Goal: Find specific fact: Find specific fact

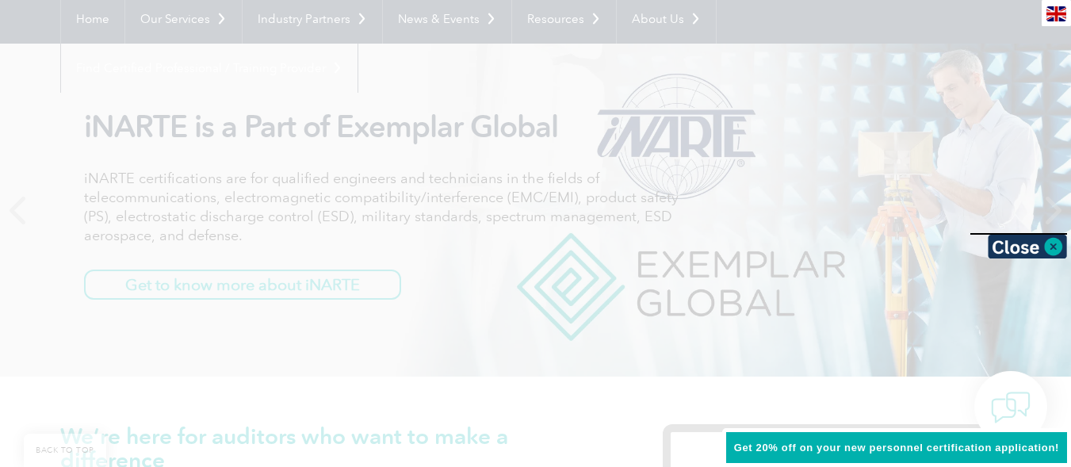
scroll to position [159, 0]
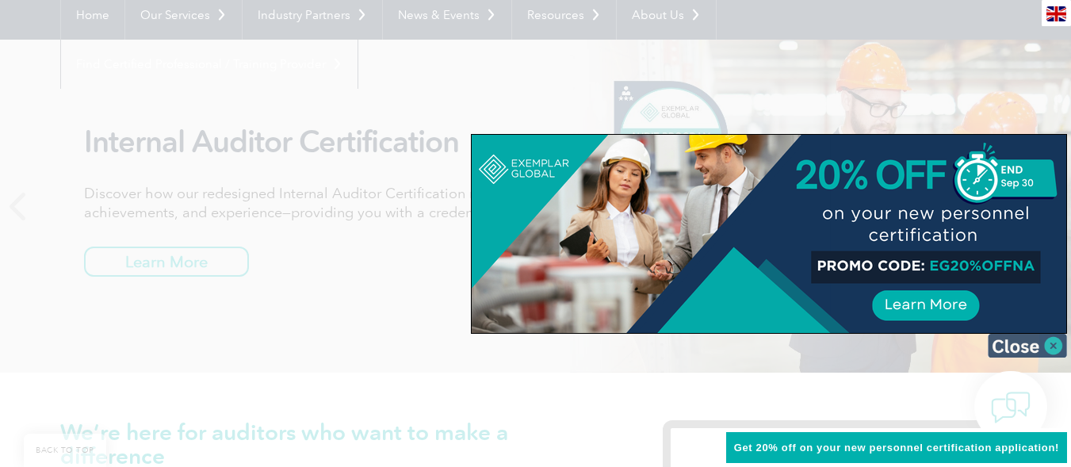
click at [1055, 345] on img at bounding box center [1027, 346] width 79 height 24
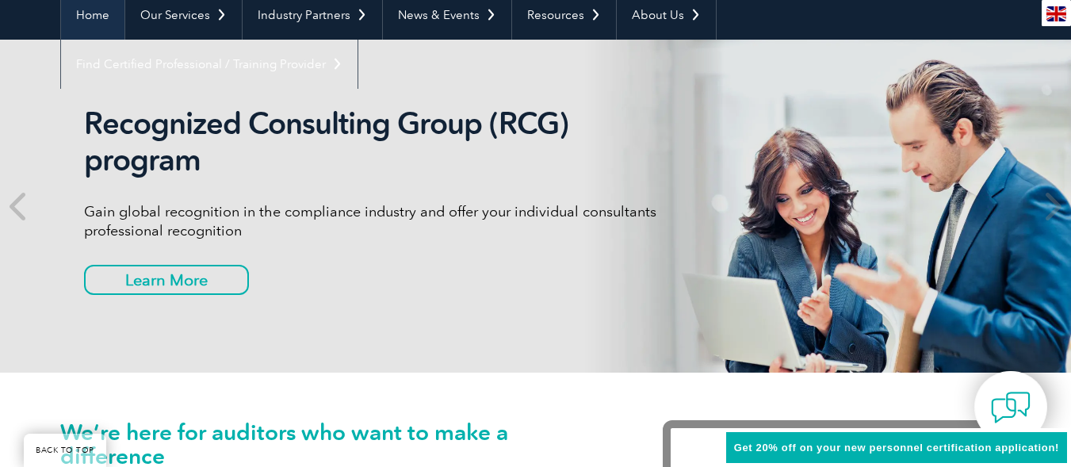
click at [89, 17] on link "Home" at bounding box center [92, 14] width 63 height 49
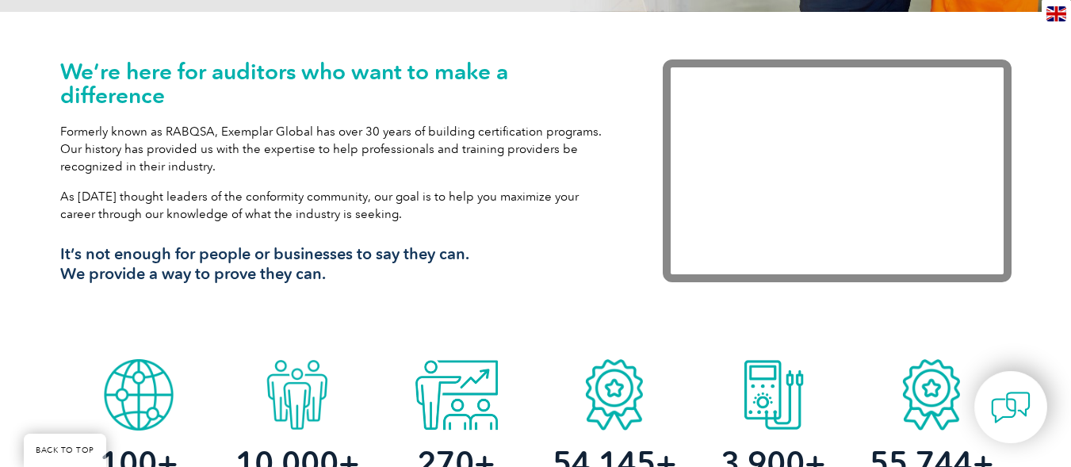
scroll to position [518, 0]
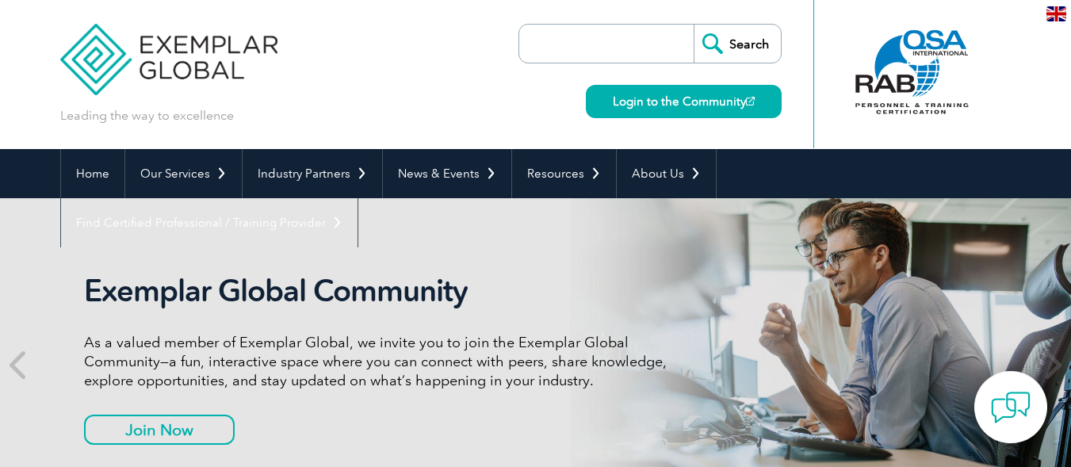
click at [533, 47] on input "search" at bounding box center [610, 44] width 166 height 38
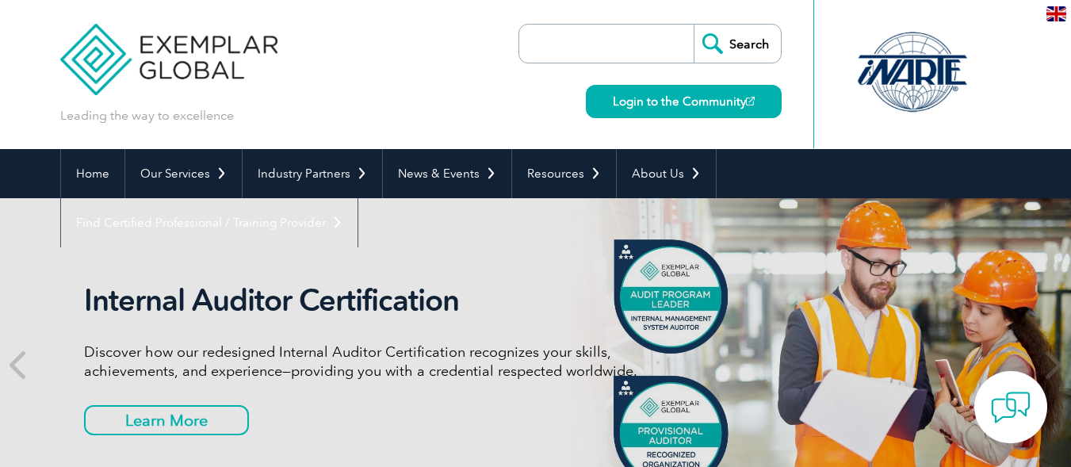
type input "c"
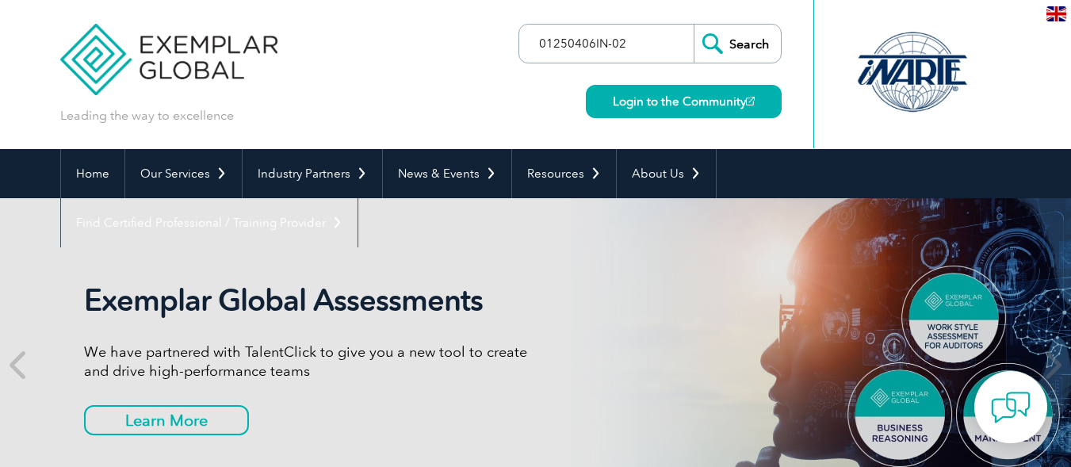
type input "01250406IN-02"
click at [741, 48] on input "Search" at bounding box center [737, 44] width 87 height 38
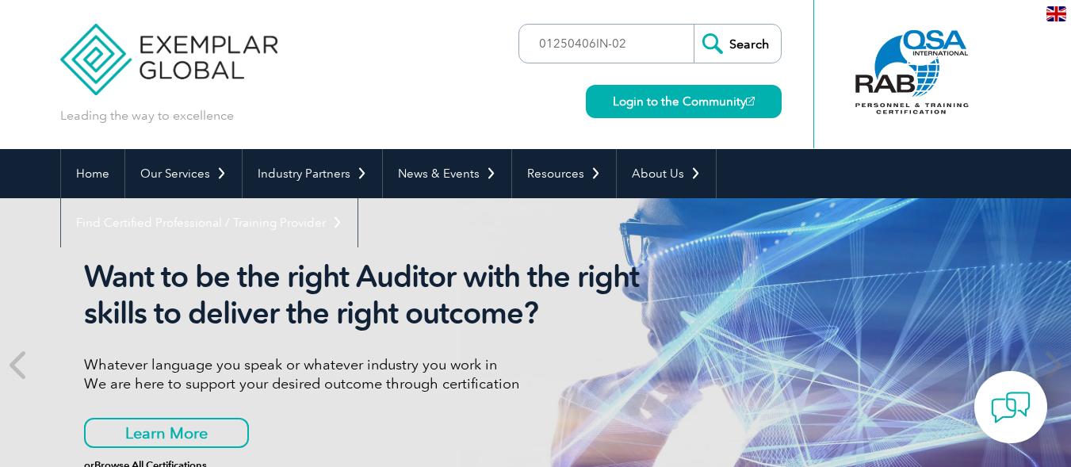
click at [350, 273] on h2 "Want to be the right Auditor with the right skills to deliver the right outcome?" at bounding box center [381, 294] width 595 height 73
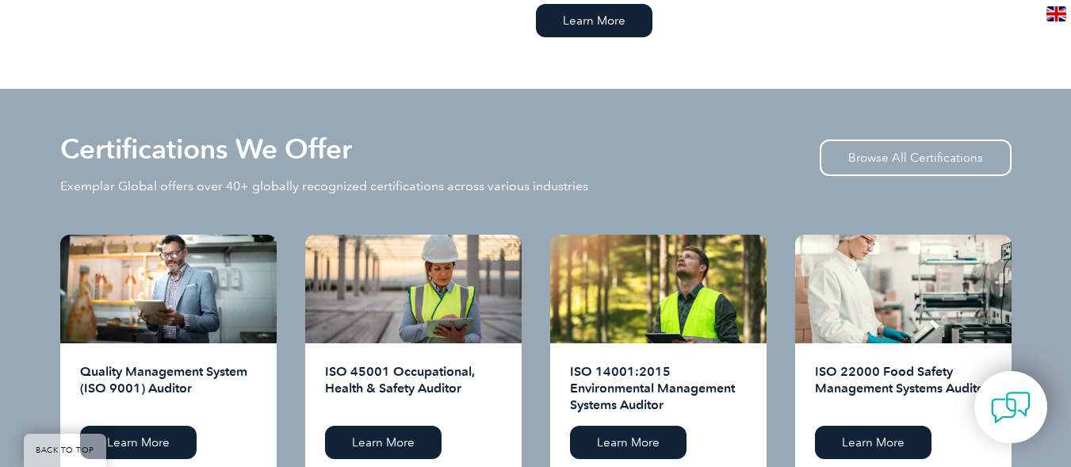
scroll to position [1501, 0]
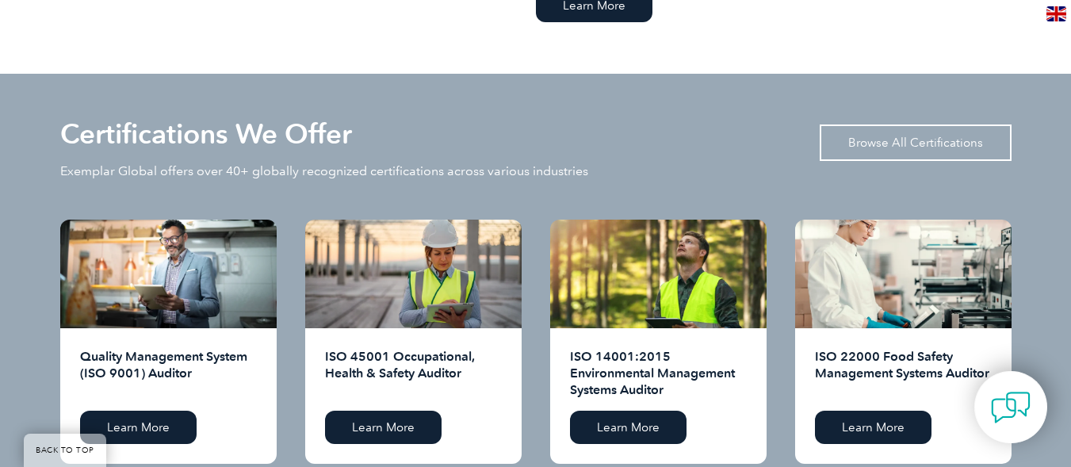
click at [905, 142] on link "Browse All Certifications" at bounding box center [916, 142] width 192 height 36
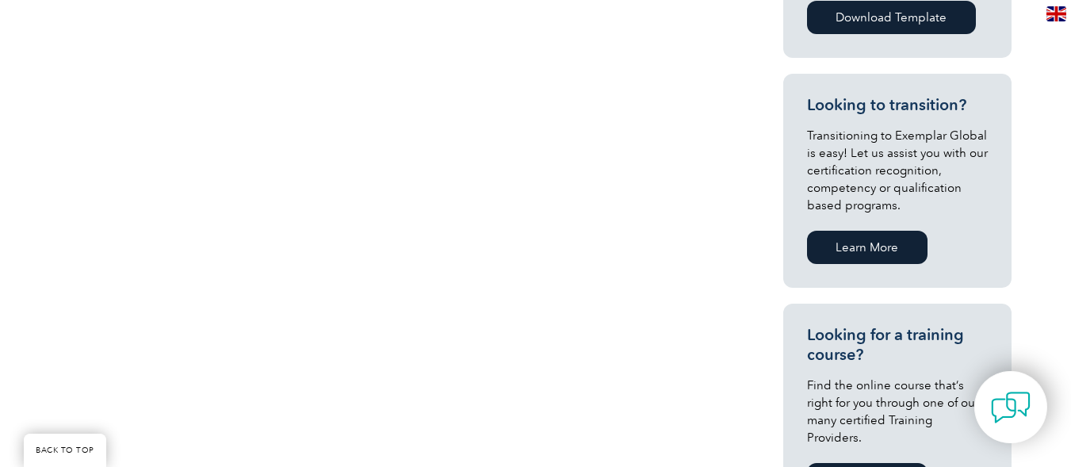
scroll to position [856, 0]
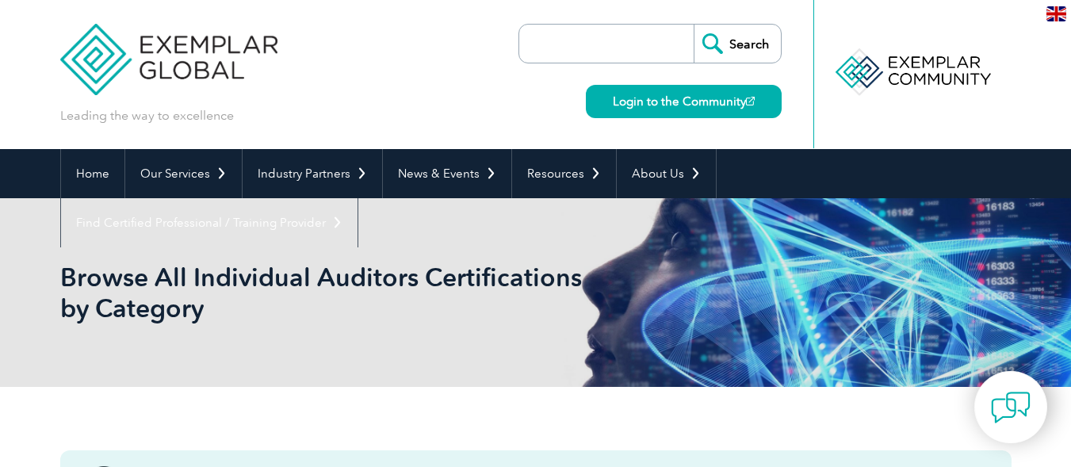
click at [563, 42] on input "search" at bounding box center [610, 44] width 166 height 38
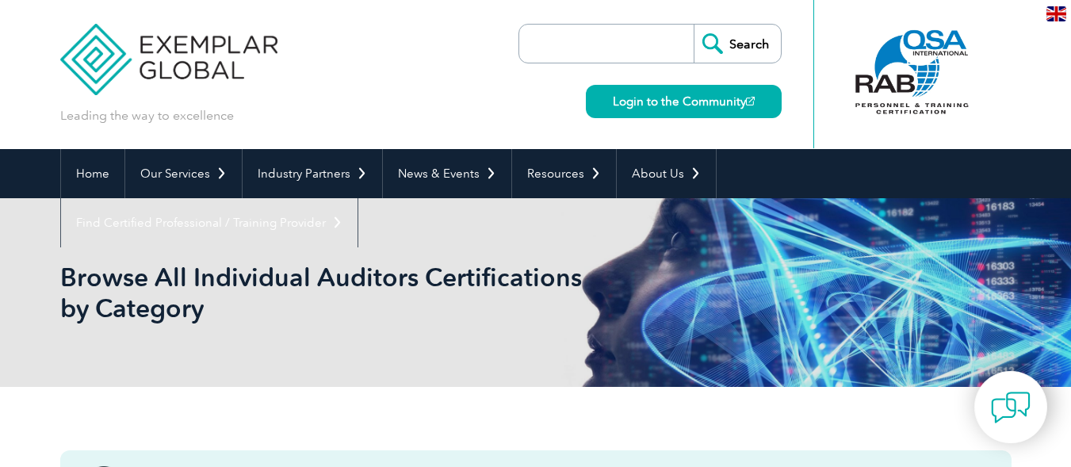
type input "01250406IN-02"
click at [741, 45] on input "Search" at bounding box center [737, 44] width 87 height 38
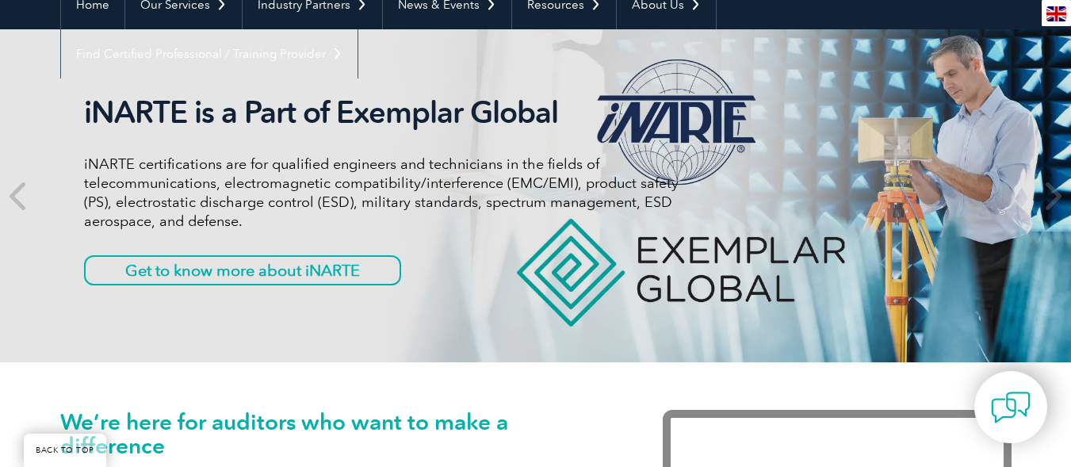
scroll to position [148, 0]
